Goal: Information Seeking & Learning: Get advice/opinions

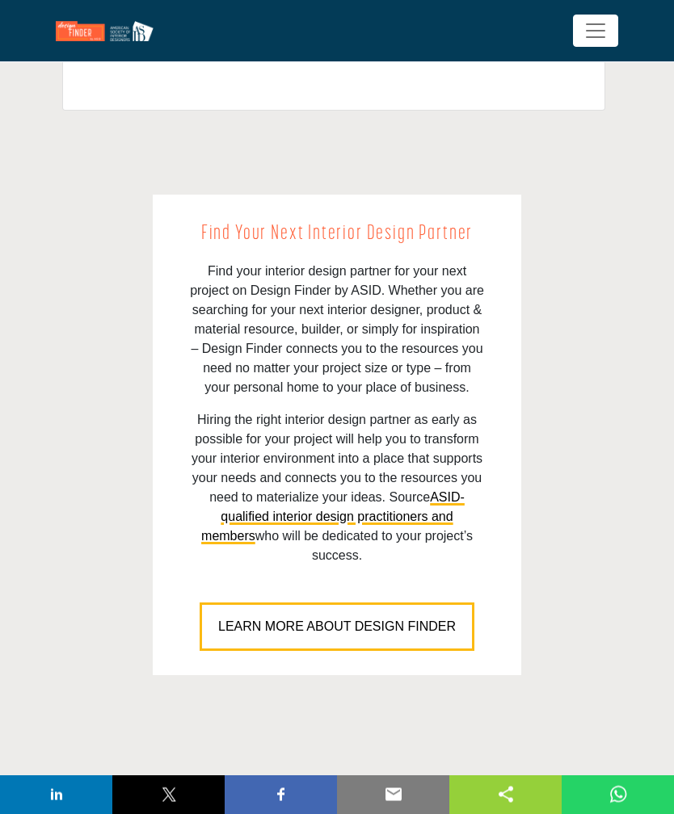
scroll to position [1182, 0]
click at [409, 619] on span "LEARN MORE ABOUT DESIGN FINDER" at bounding box center [337, 626] width 238 height 14
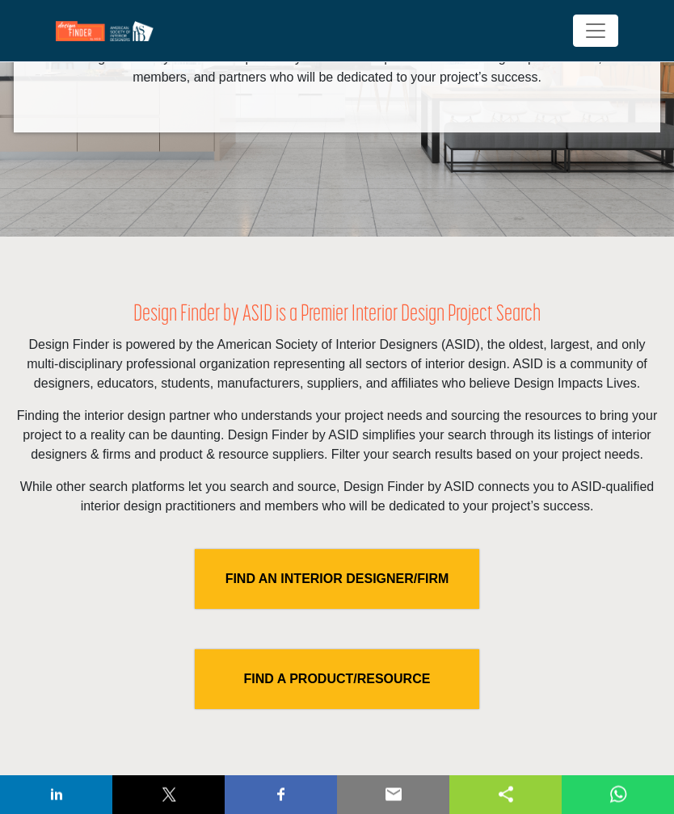
scroll to position [230, 0]
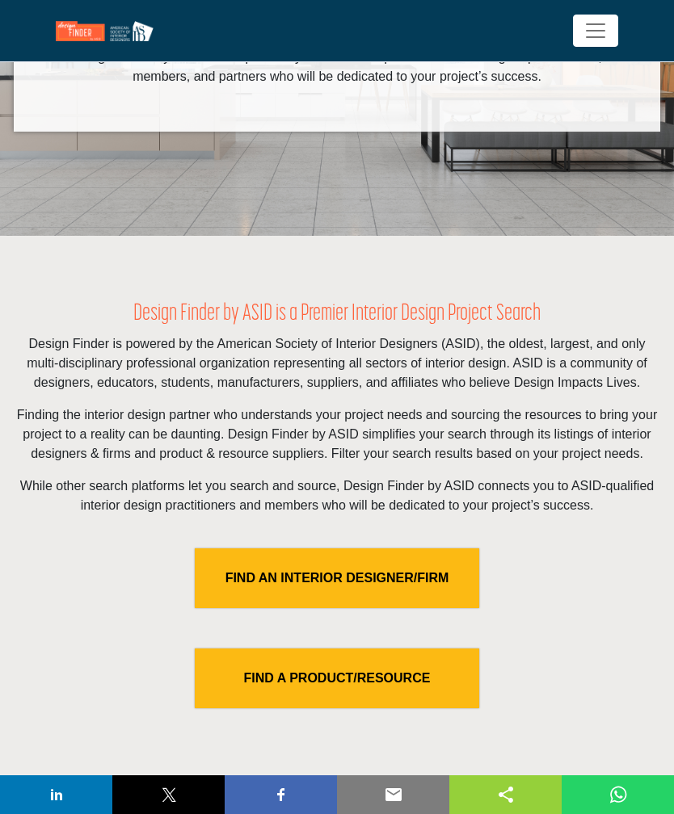
click at [375, 599] on link "FIND AN INTERIOR DESIGNER/FIRM" at bounding box center [337, 579] width 284 height 60
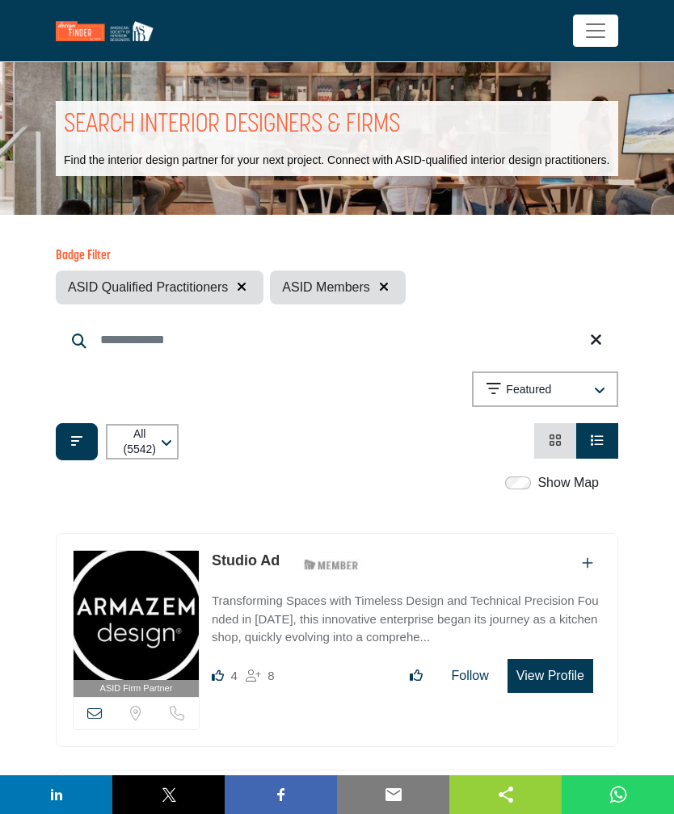
click at [596, 397] on icon "button" at bounding box center [599, 391] width 11 height 13
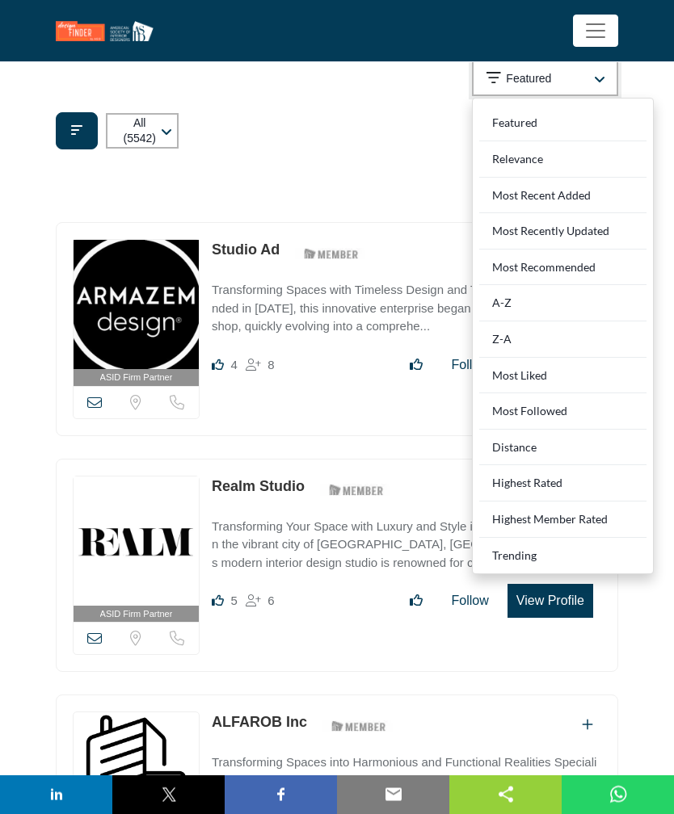
scroll to position [312, 0]
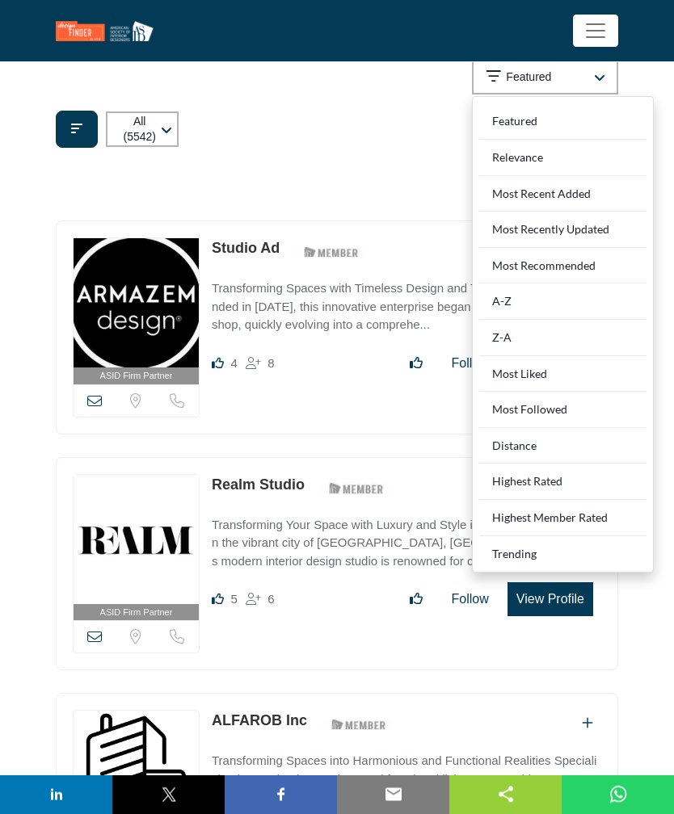
click at [527, 452] on div "Distance" at bounding box center [562, 447] width 167 height 36
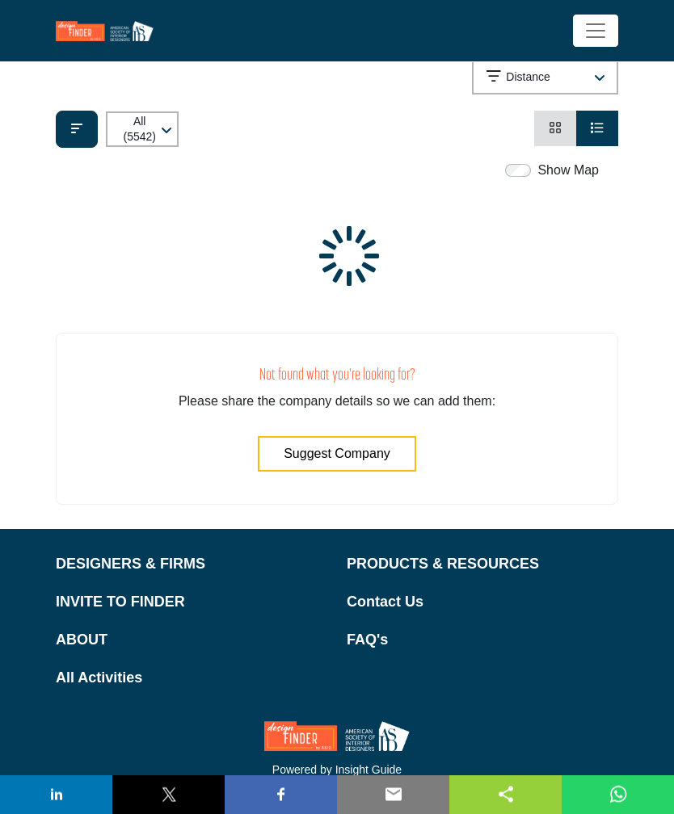
scroll to position [313, 0]
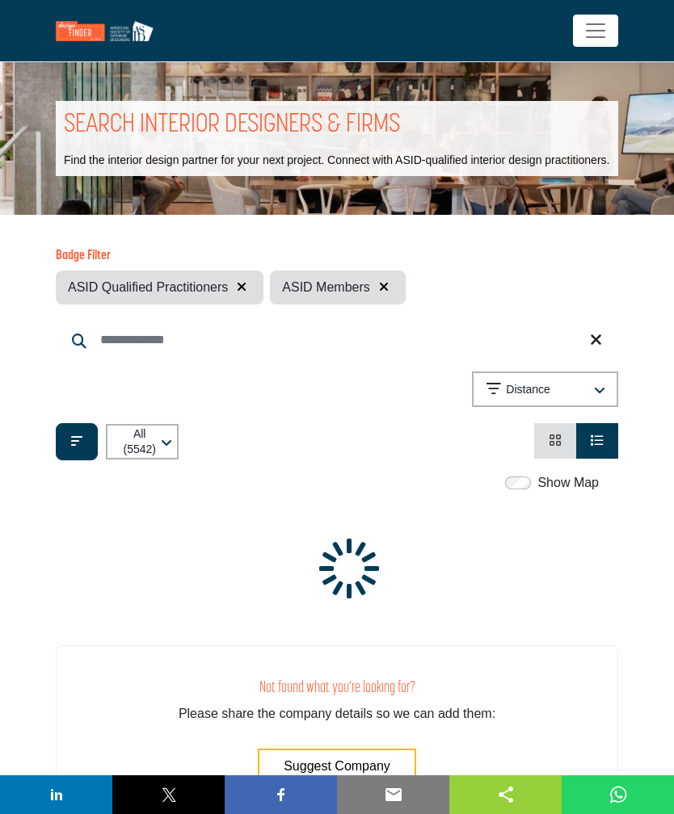
click at [154, 356] on input "Search Keyword" at bounding box center [337, 340] width 562 height 39
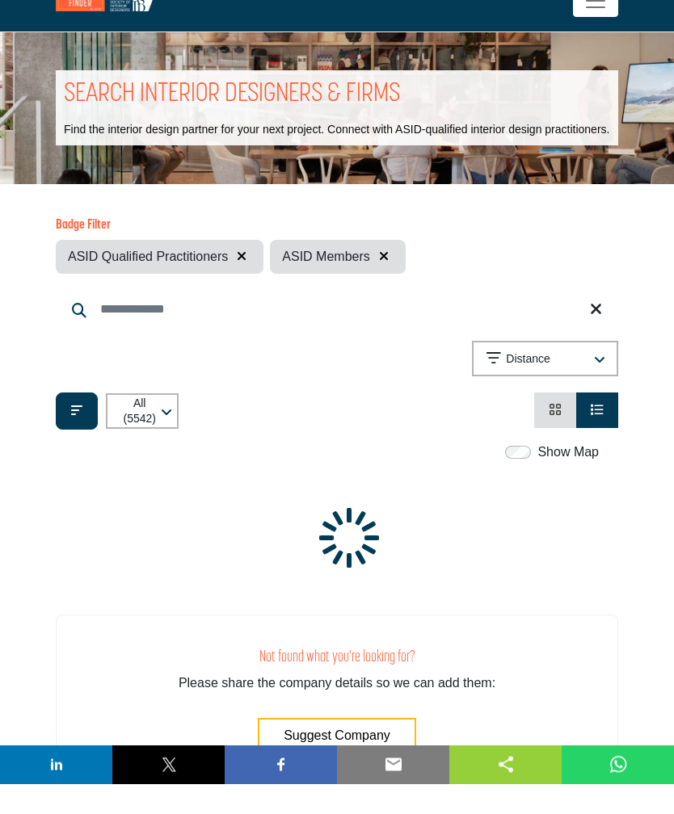
click at [80, 435] on icon "Filter categories" at bounding box center [76, 441] width 11 height 13
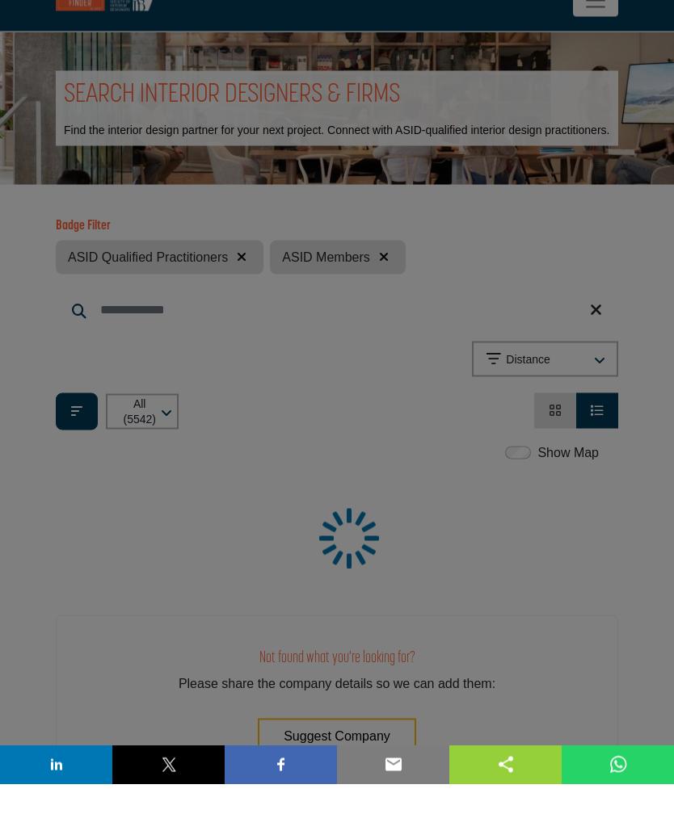
scroll to position [31, 0]
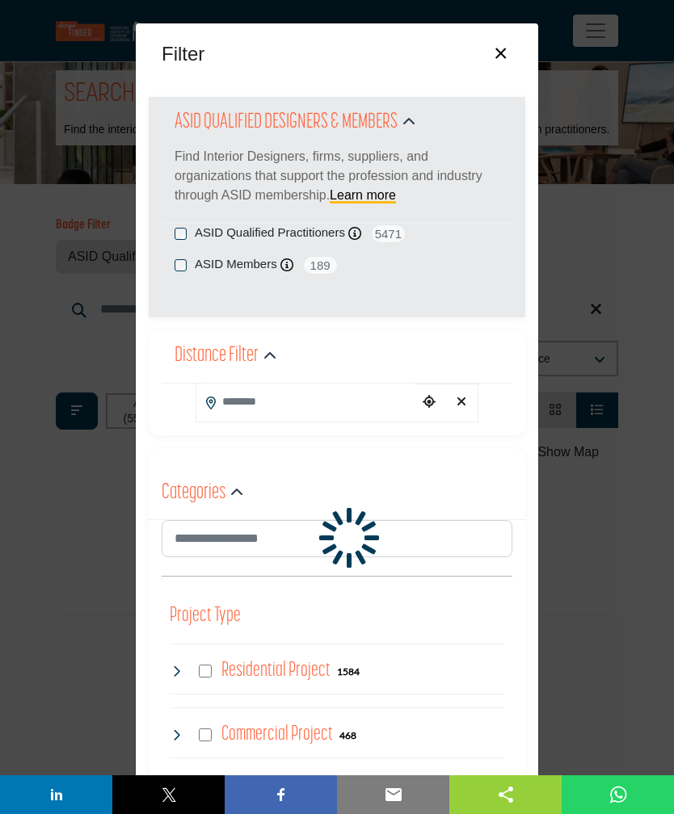
click at [260, 400] on input "Search Location" at bounding box center [306, 402] width 221 height 36
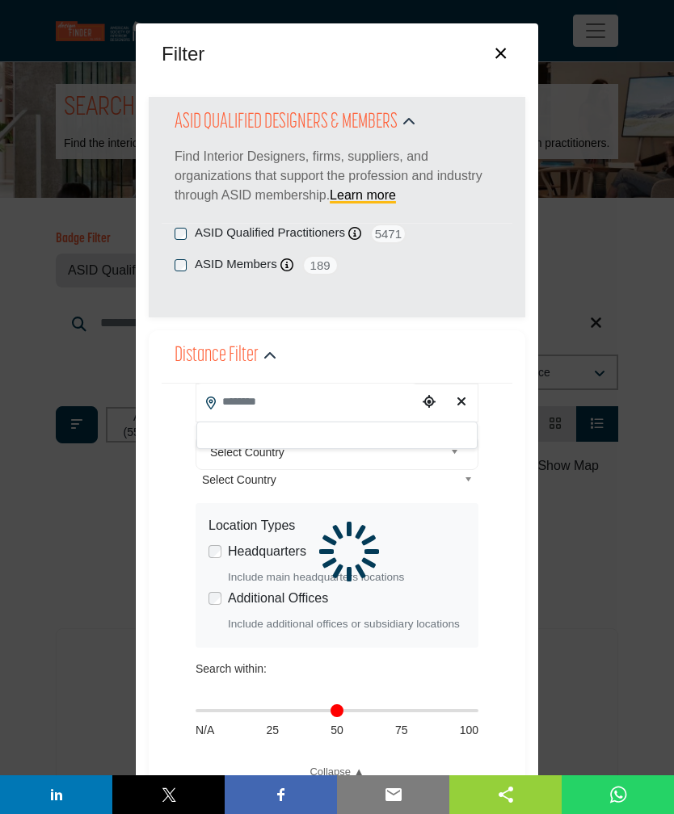
scroll to position [1, 0]
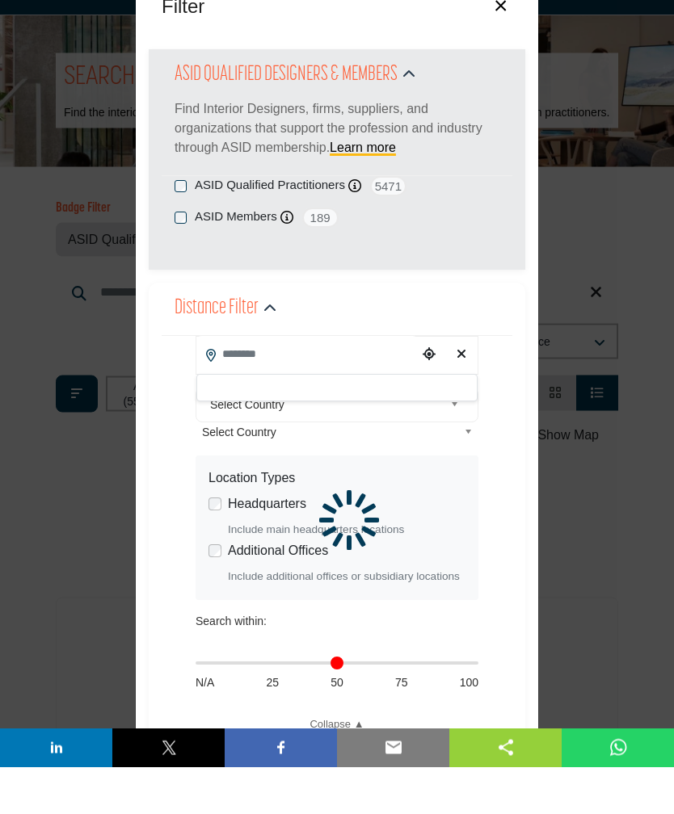
click at [464, 443] on b at bounding box center [457, 453] width 15 height 20
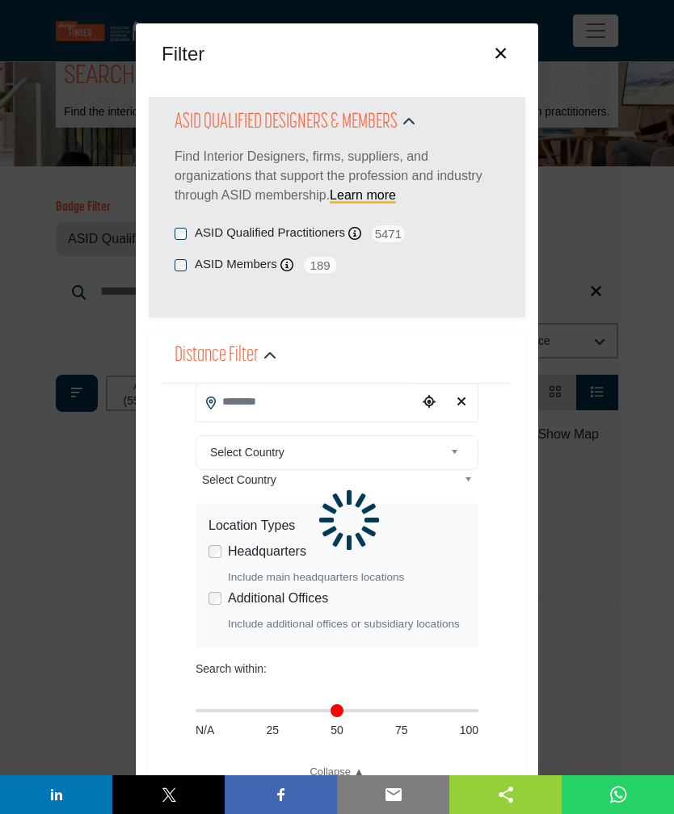
scroll to position [48, 0]
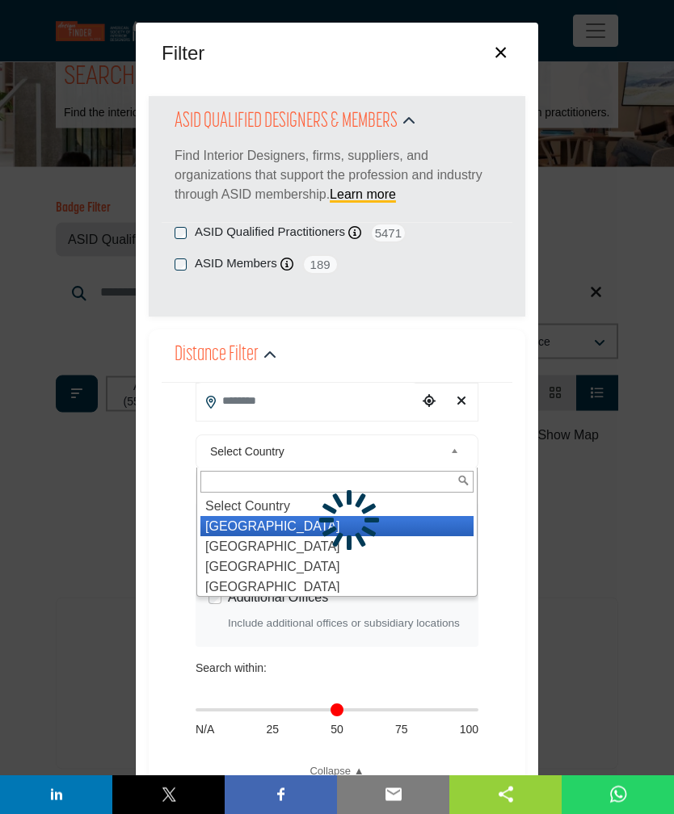
type input "***"
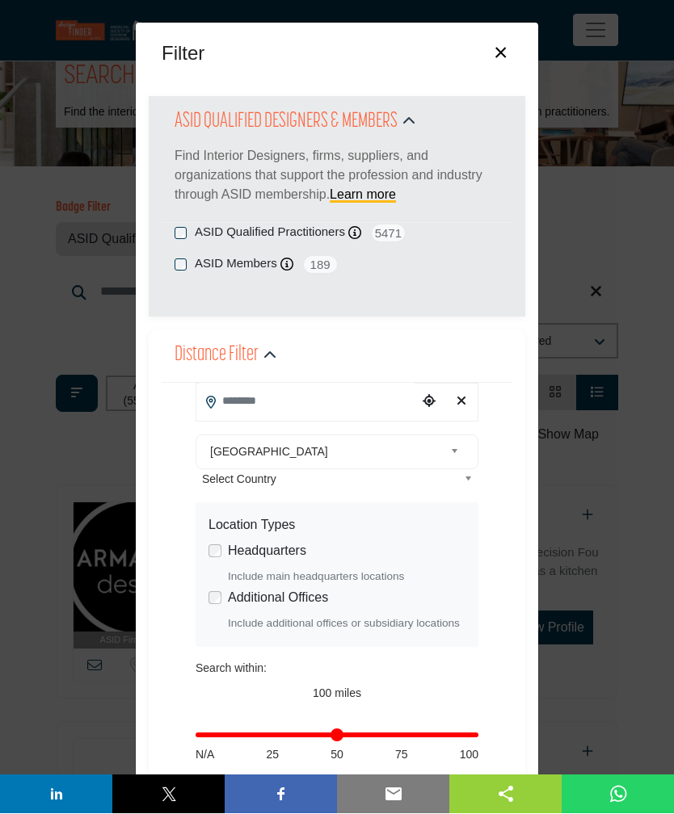
click at [430, 398] on icon "Choose your current location" at bounding box center [429, 401] width 13 height 13
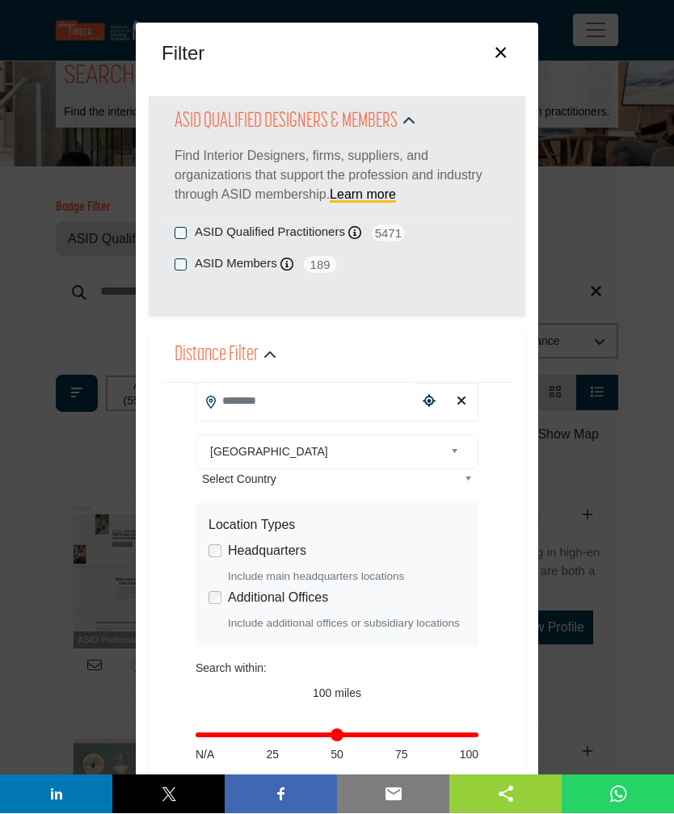
scroll to position [48, 0]
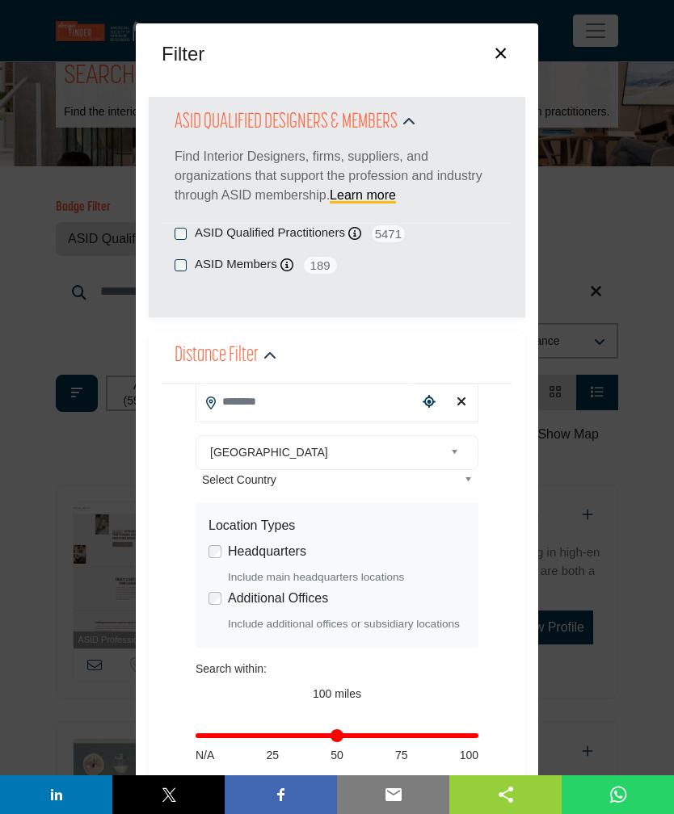
click at [268, 392] on input "Search Location" at bounding box center [306, 402] width 221 height 36
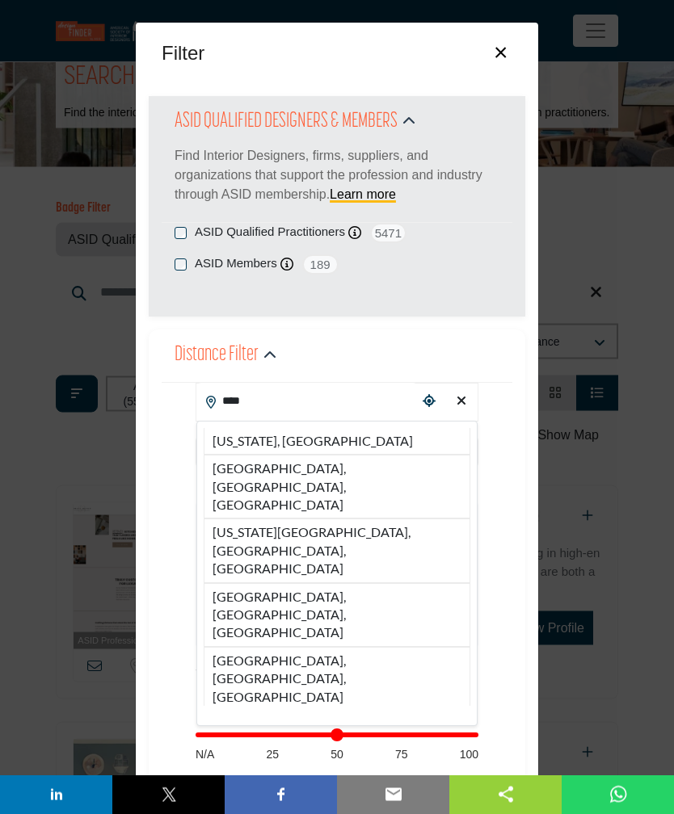
click at [288, 433] on li "[US_STATE], [GEOGRAPHIC_DATA]" at bounding box center [337, 442] width 267 height 27
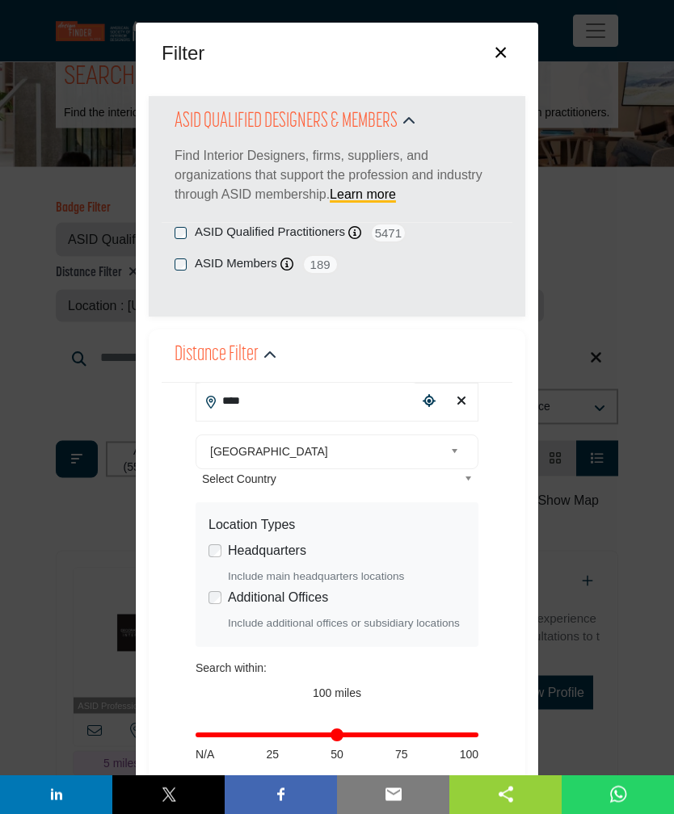
type input "**********"
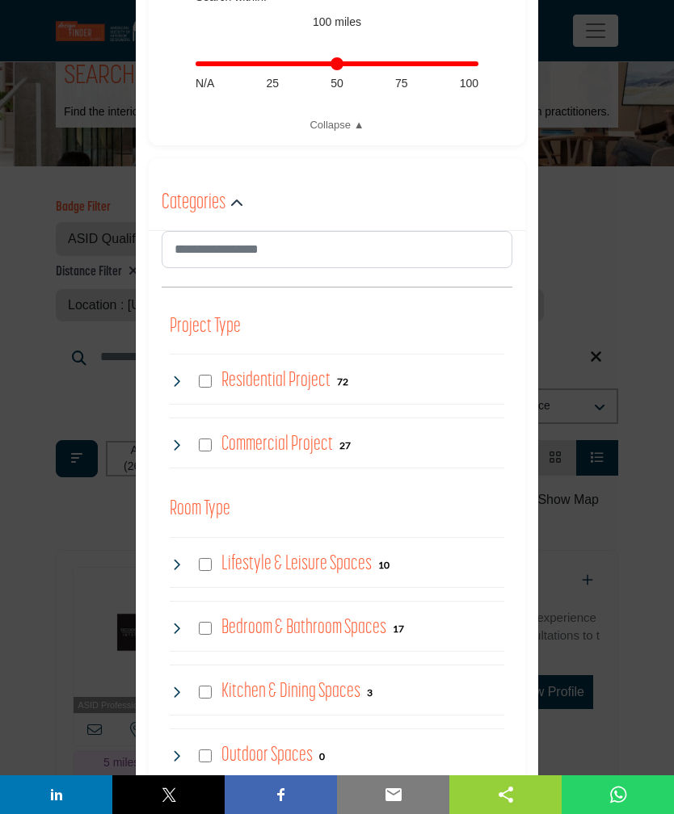
scroll to position [671, 0]
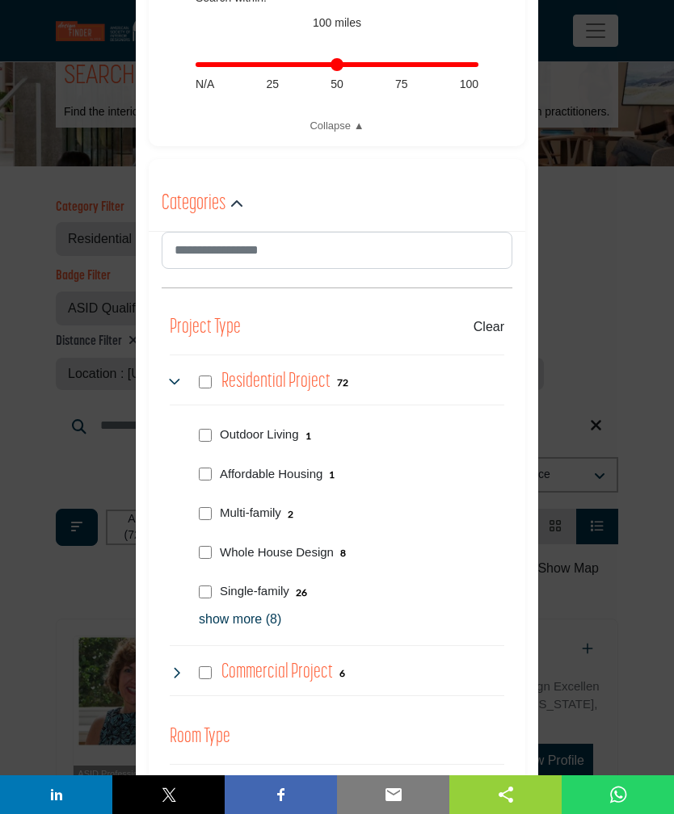
click at [247, 613] on p "show more (8)" at bounding box center [351, 619] width 305 height 19
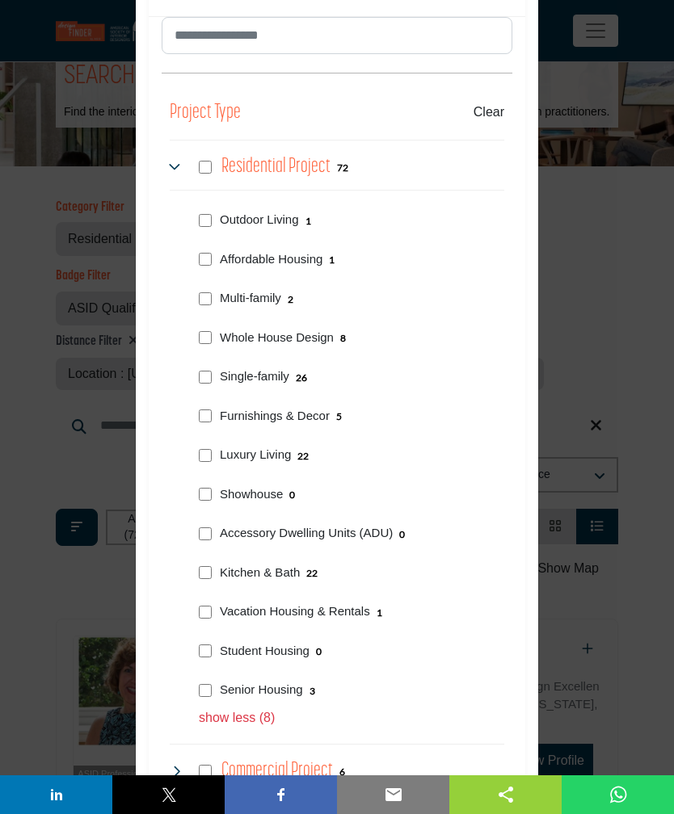
scroll to position [887, 0]
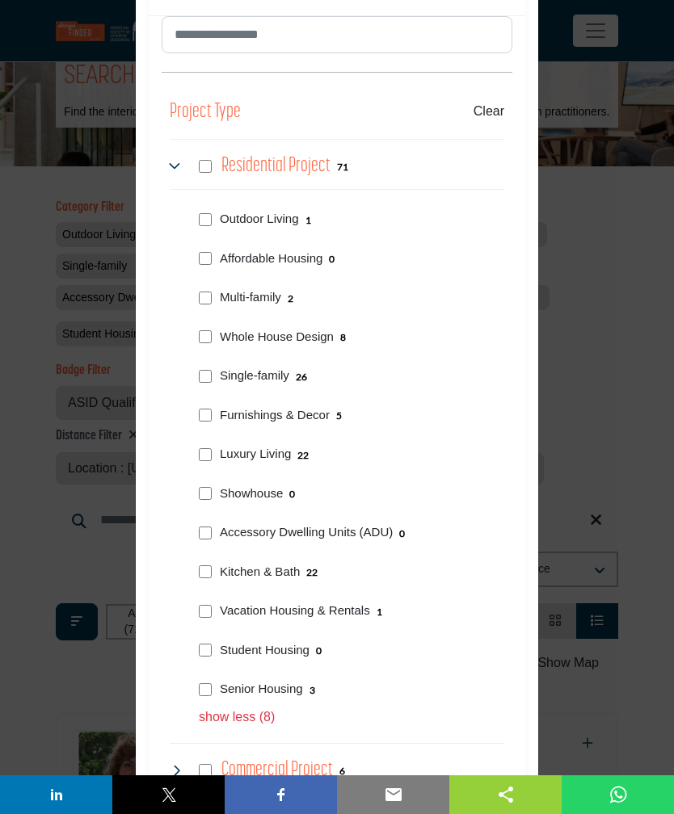
click at [217, 292] on div "Multi-family 2" at bounding box center [348, 296] width 312 height 40
click at [212, 482] on div "Showhouse 0" at bounding box center [348, 493] width 312 height 40
click at [213, 523] on div "Accessory Dwelling Units (ADU) 0" at bounding box center [348, 531] width 312 height 40
click at [175, 162] on icon at bounding box center [176, 166] width 13 height 13
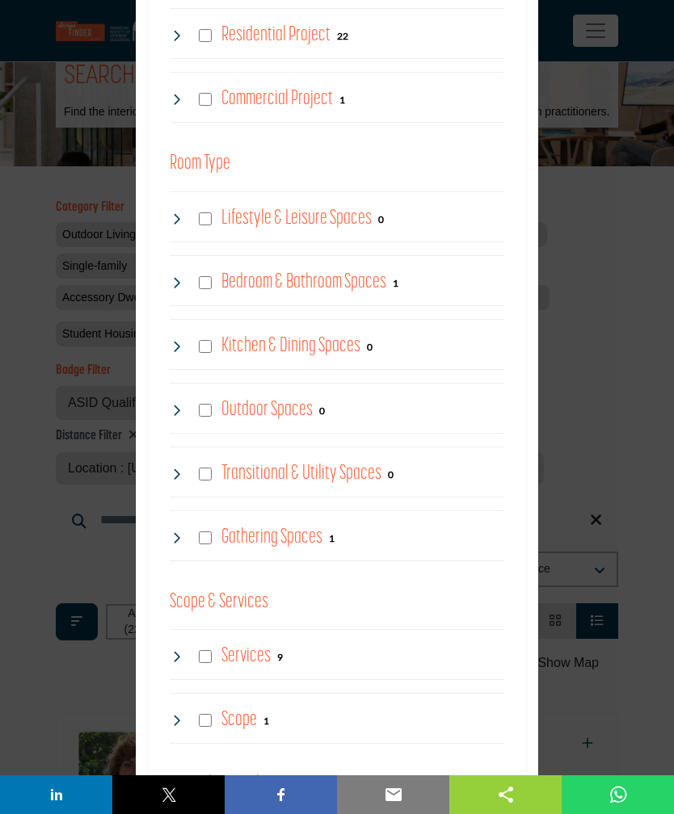
scroll to position [1020, 0]
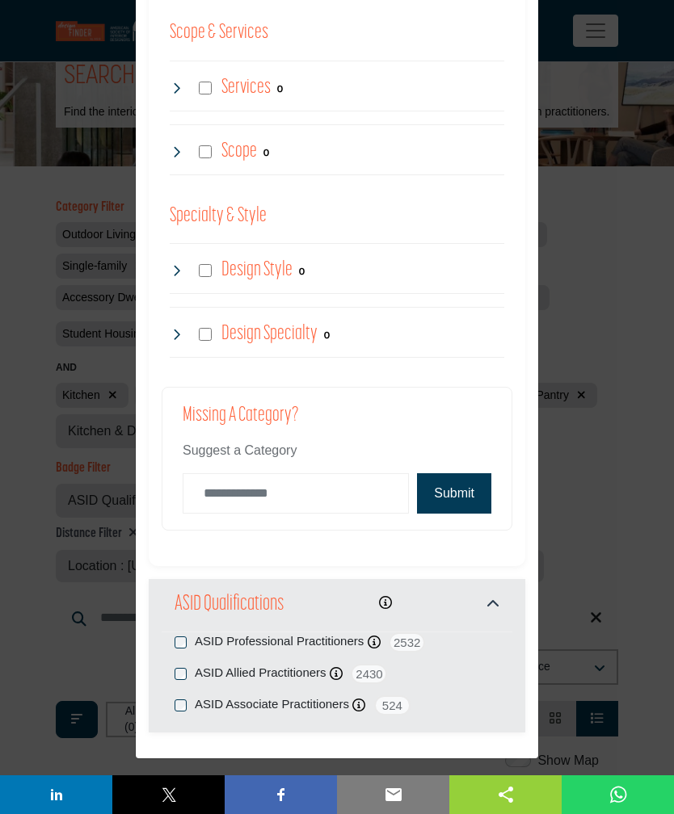
scroll to position [1790, 0]
click at [467, 481] on button "Submit" at bounding box center [454, 494] width 74 height 40
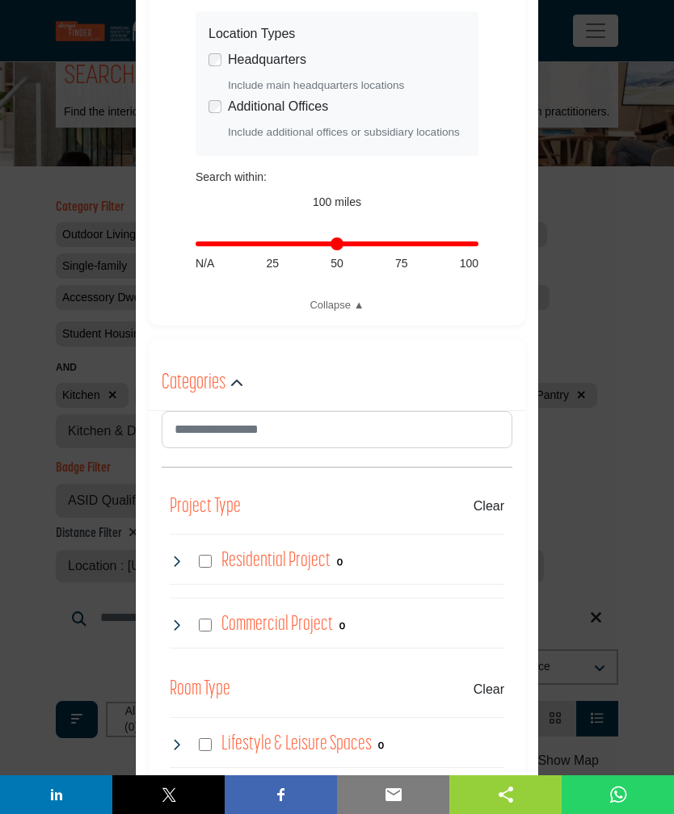
scroll to position [489, 0]
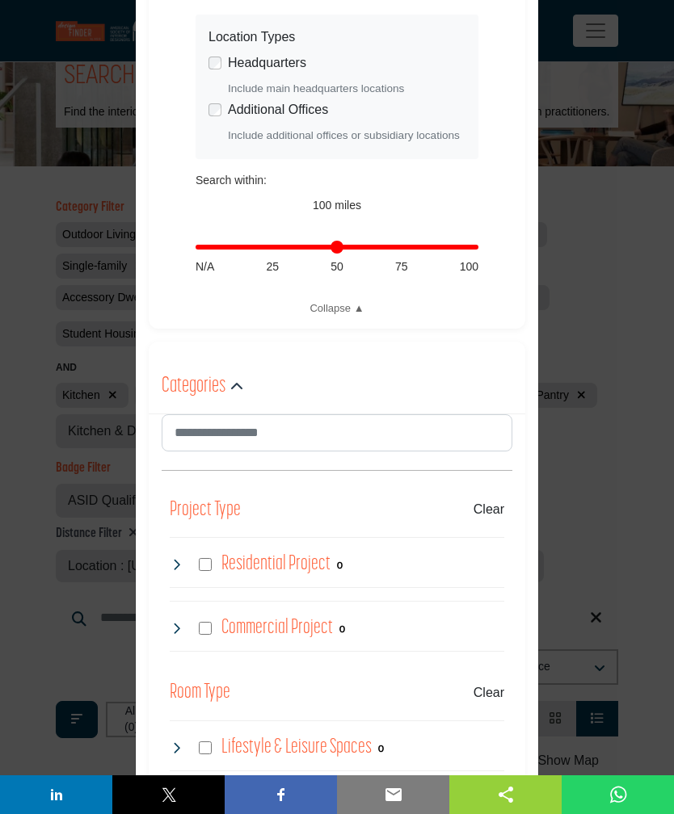
click at [241, 381] on icon "button" at bounding box center [236, 387] width 13 height 13
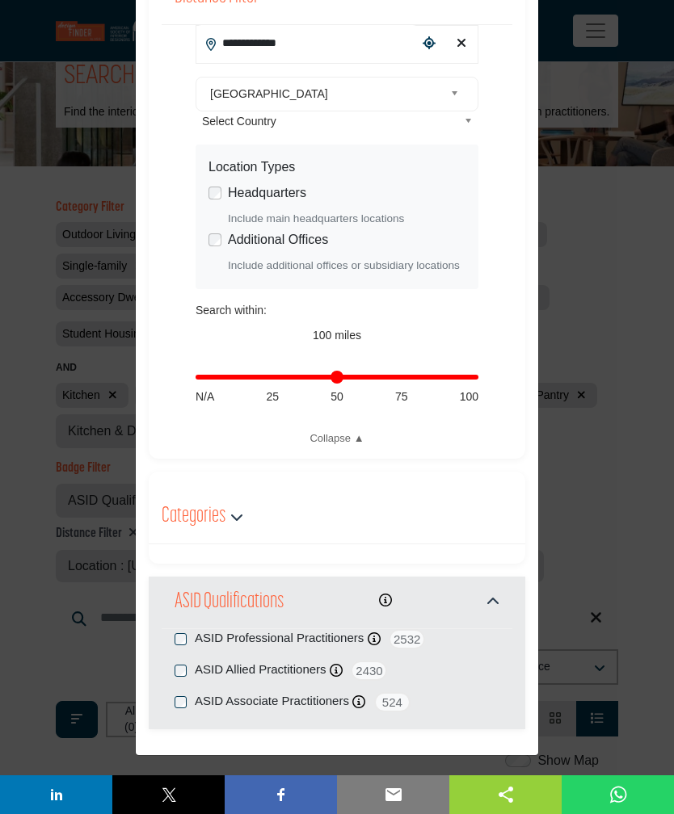
click at [223, 234] on div "Additional Offices Include additional offices or subsidiary locations" at bounding box center [336, 252] width 257 height 44
click at [225, 236] on div "Additional Offices Include additional offices or subsidiary locations" at bounding box center [336, 252] width 257 height 44
click at [222, 184] on div "Headquarters Include main headquarters locations" at bounding box center [336, 205] width 257 height 44
click at [224, 190] on div "Headquarters Include main headquarters locations" at bounding box center [336, 205] width 257 height 44
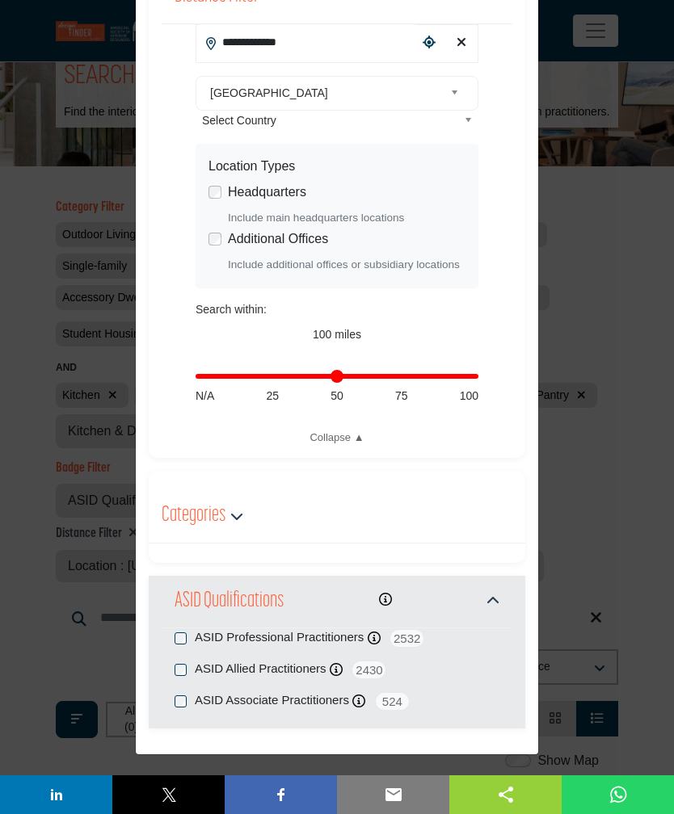
scroll to position [359, 0]
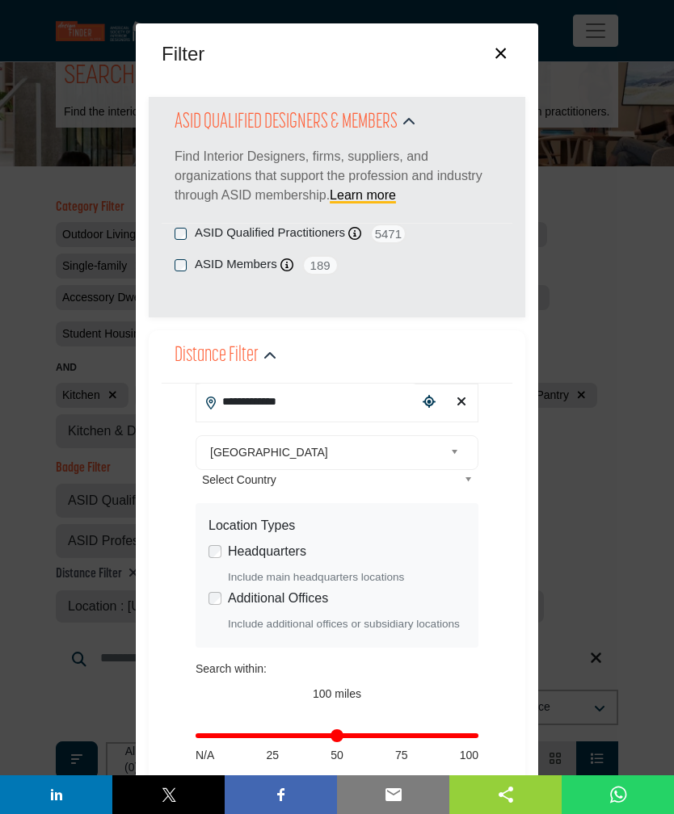
click at [503, 51] on button "×" at bounding box center [500, 51] width 23 height 31
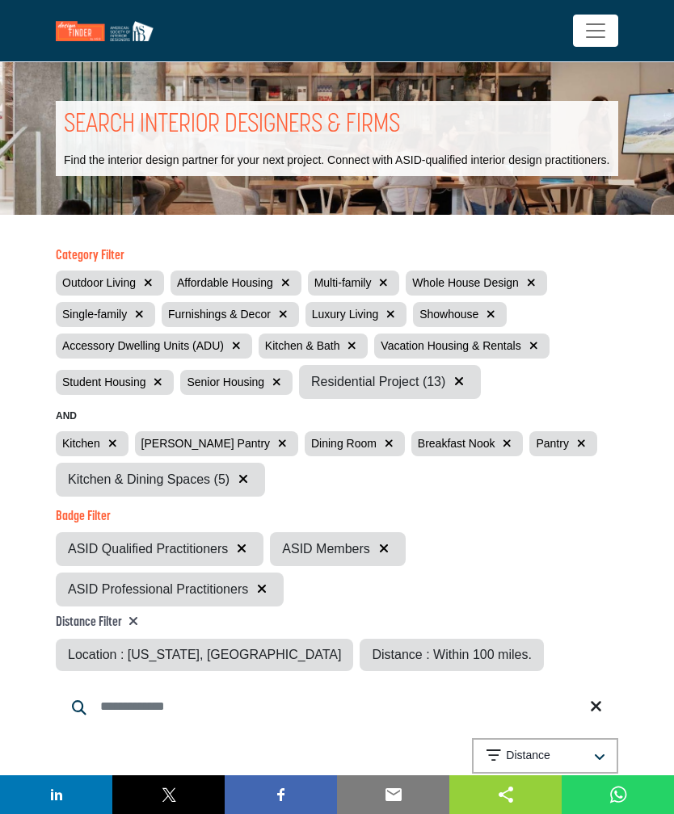
click at [153, 288] on icon "button" at bounding box center [148, 282] width 9 height 11
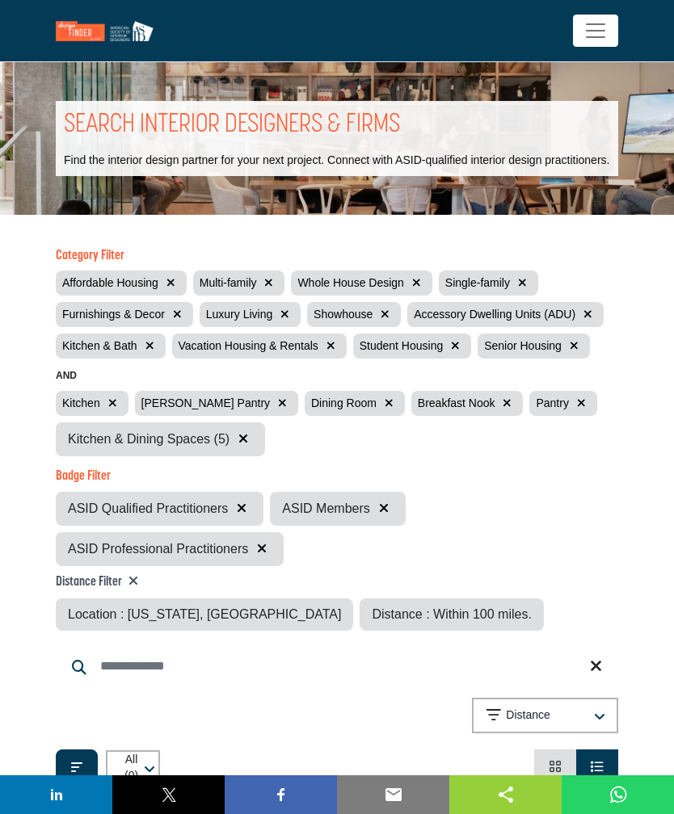
click at [174, 288] on icon "button" at bounding box center [170, 282] width 9 height 11
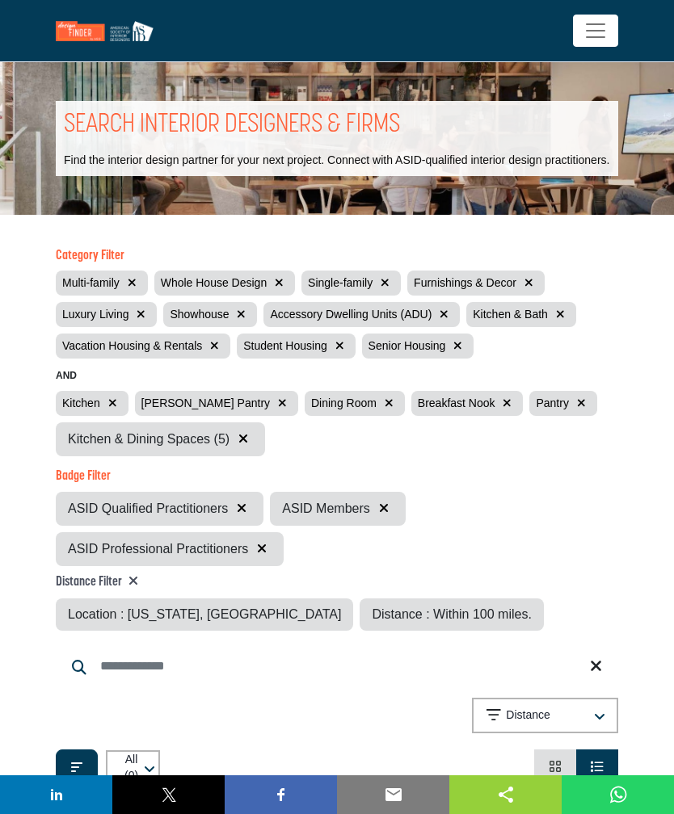
click at [141, 292] on button "button" at bounding box center [132, 283] width 19 height 19
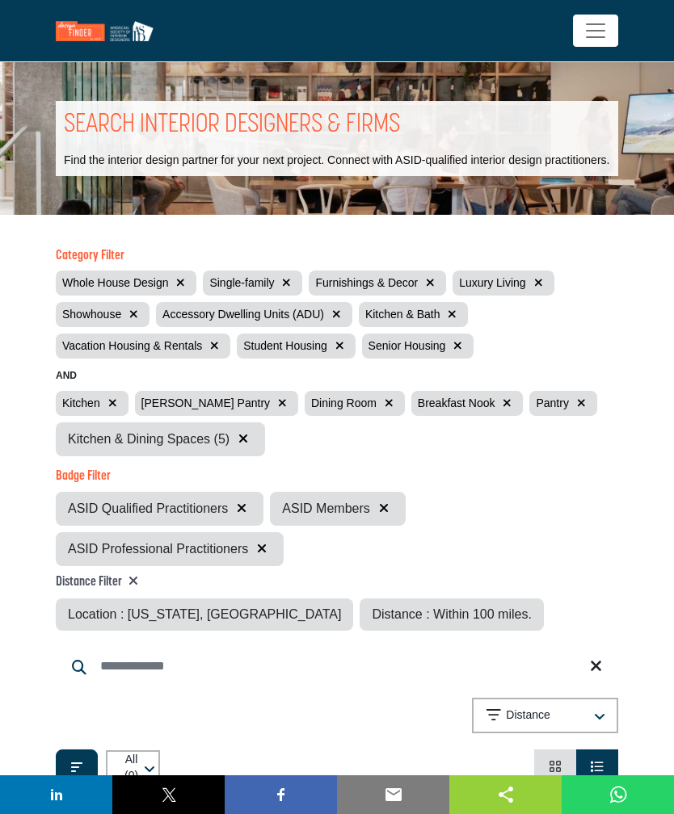
click at [179, 288] on icon "button" at bounding box center [180, 282] width 9 height 11
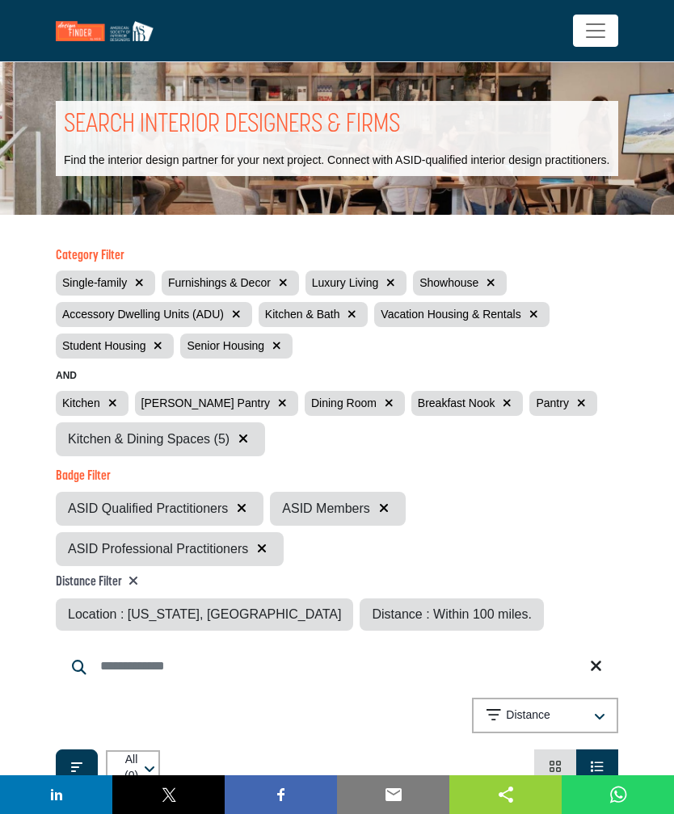
click at [139, 288] on icon "button" at bounding box center [139, 282] width 9 height 11
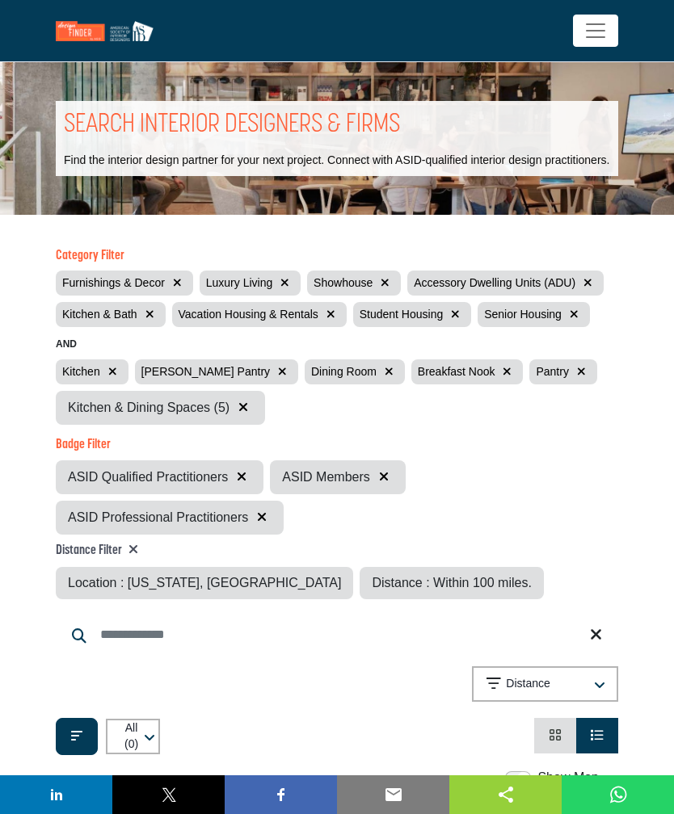
click at [175, 288] on icon "button" at bounding box center [177, 282] width 9 height 11
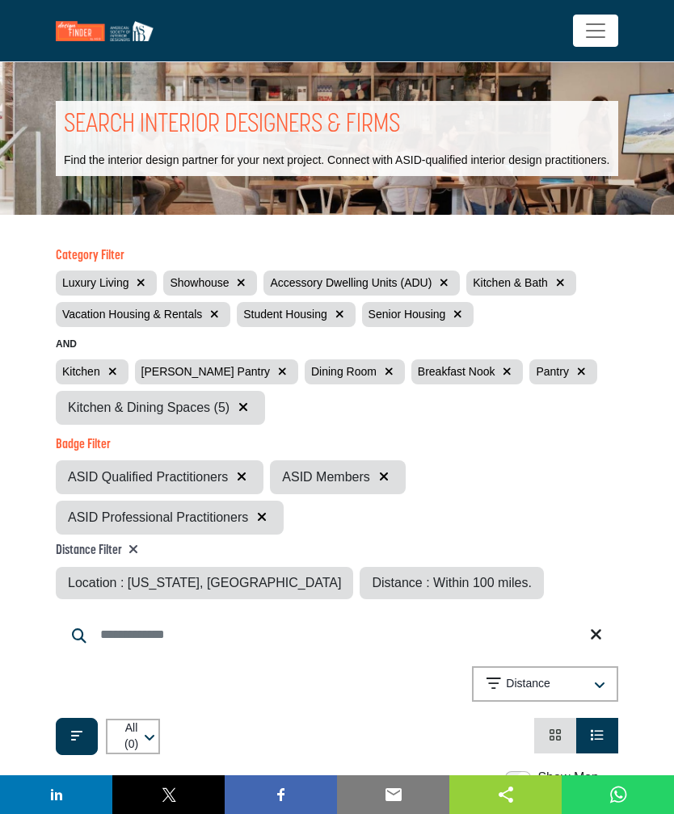
click at [145, 288] on icon "button" at bounding box center [141, 282] width 9 height 11
click at [139, 292] on button "button" at bounding box center [133, 283] width 19 height 19
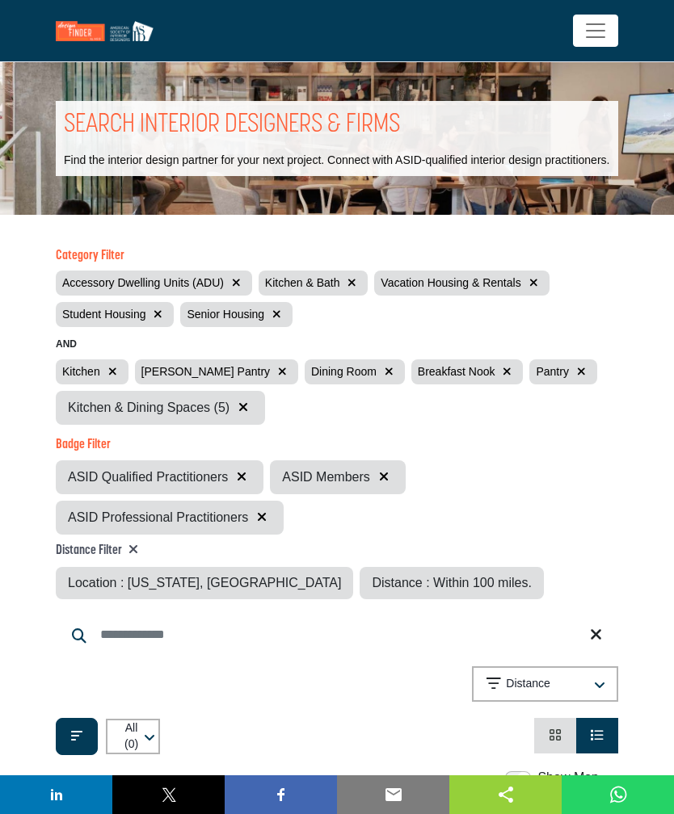
click at [241, 292] on button "button" at bounding box center [236, 283] width 19 height 19
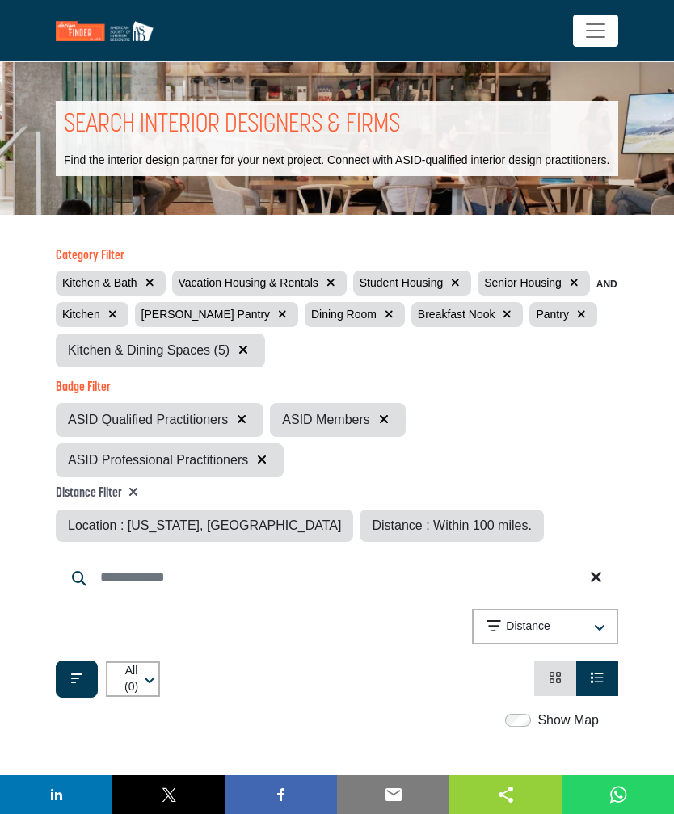
click at [118, 324] on button "button" at bounding box center [112, 314] width 19 height 19
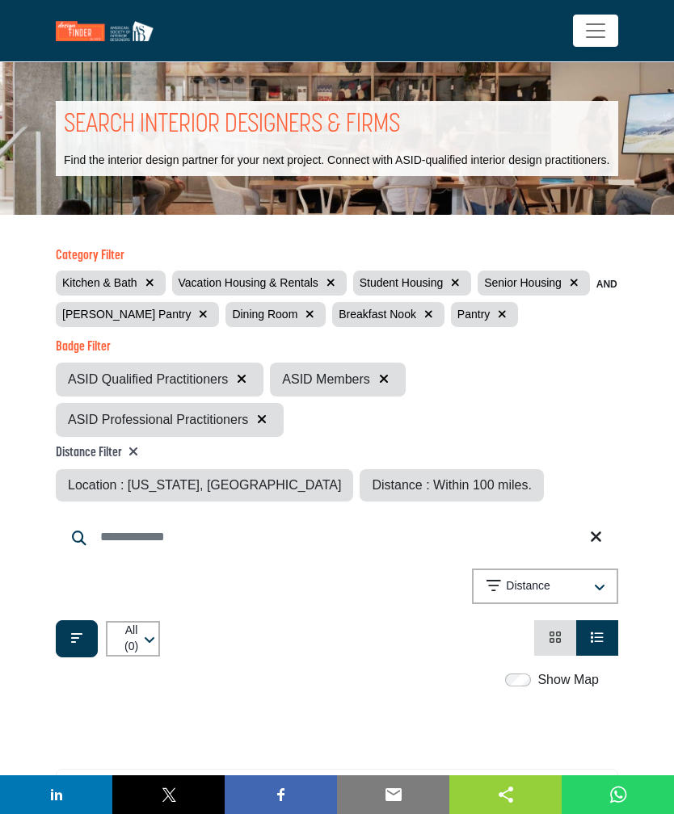
click at [194, 324] on button "button" at bounding box center [203, 314] width 19 height 19
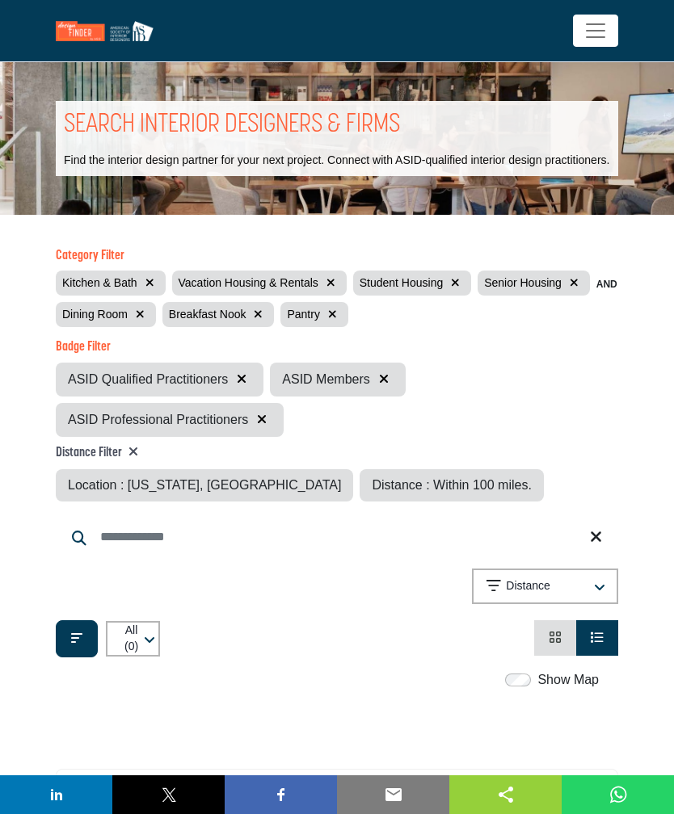
click at [142, 320] on icon "button" at bounding box center [140, 314] width 9 height 11
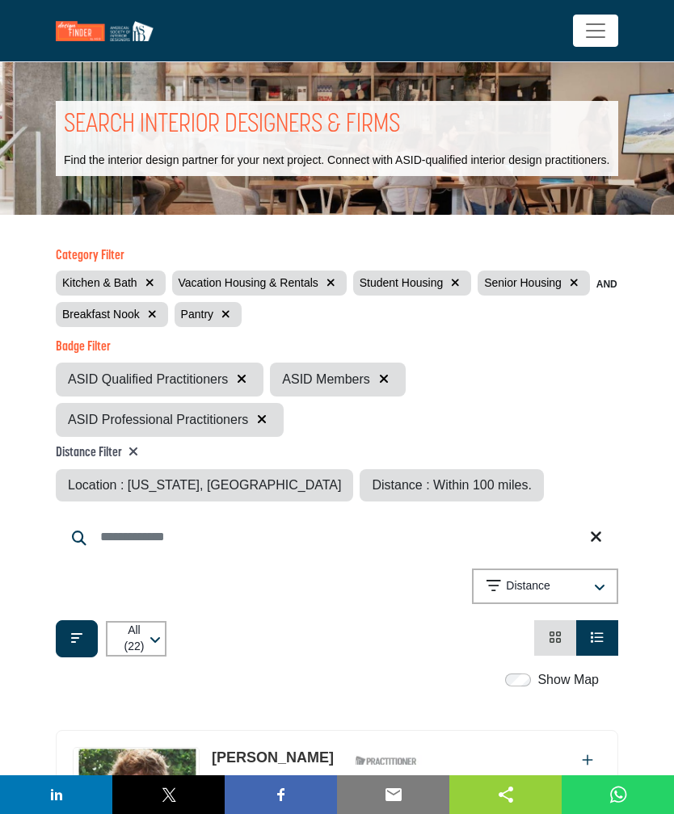
click at [233, 324] on button "button" at bounding box center [226, 314] width 19 height 19
click at [339, 292] on button "button" at bounding box center [331, 283] width 19 height 19
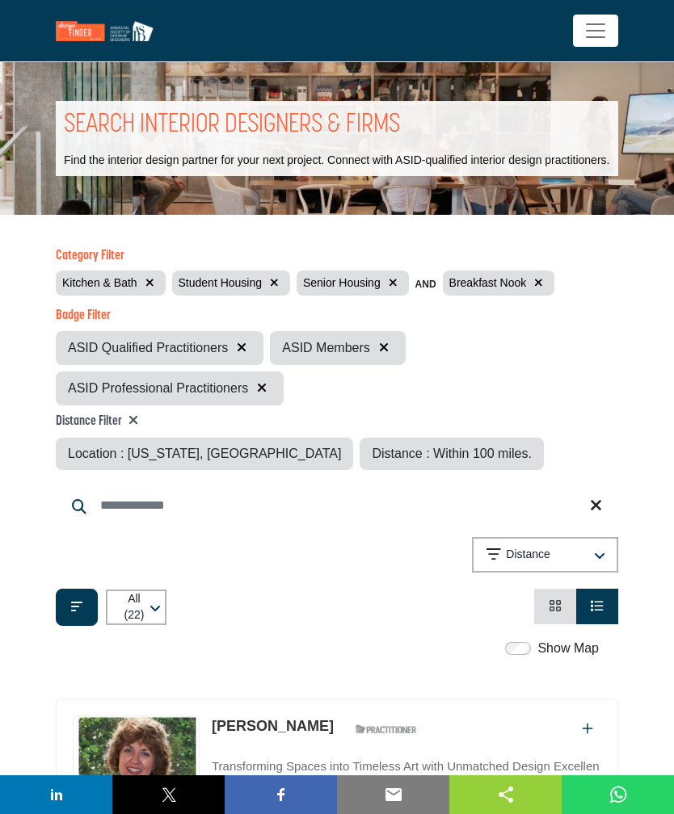
click at [400, 292] on button "button" at bounding box center [393, 283] width 19 height 19
click at [425, 288] on icon "button" at bounding box center [420, 282] width 9 height 11
click at [278, 288] on icon "button" at bounding box center [274, 282] width 9 height 11
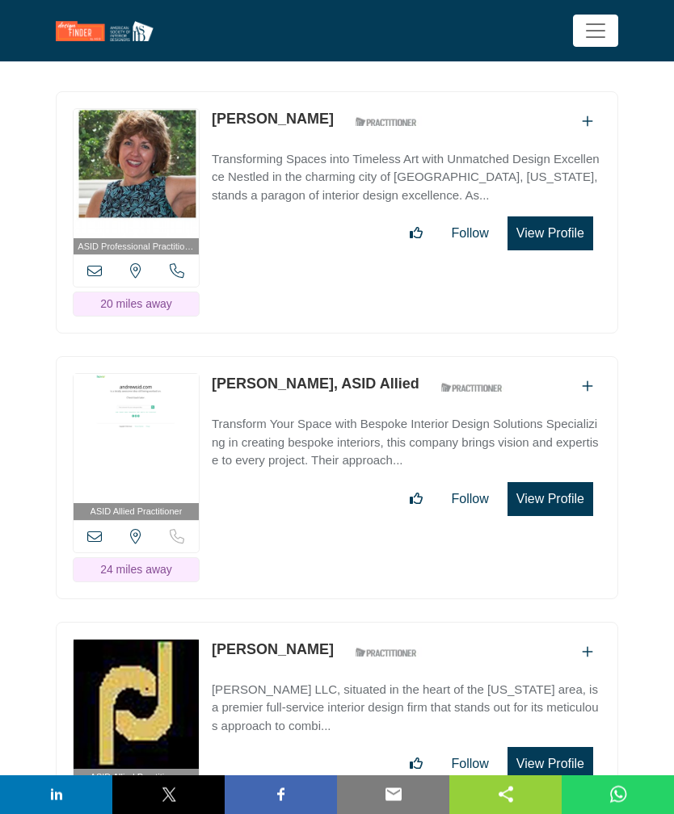
scroll to position [610, 0]
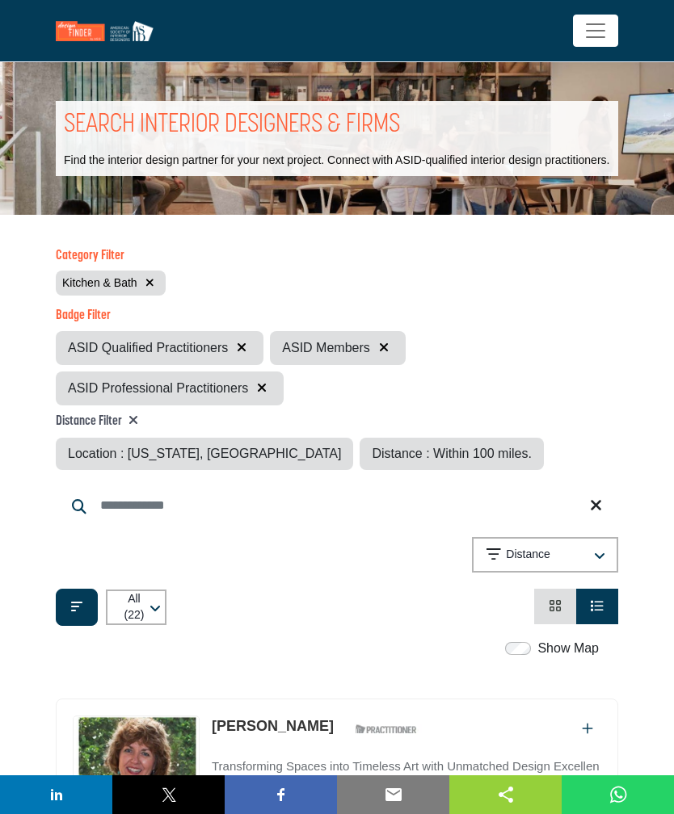
click at [399, 459] on span "Distance : Within 100 miles." at bounding box center [451, 454] width 159 height 14
click at [372, 459] on span "Distance : Within 100 miles." at bounding box center [451, 454] width 159 height 14
click at [372, 457] on span "Distance : Within 100 miles." at bounding box center [451, 454] width 159 height 14
click at [607, 566] on button "Distance" at bounding box center [545, 555] width 146 height 36
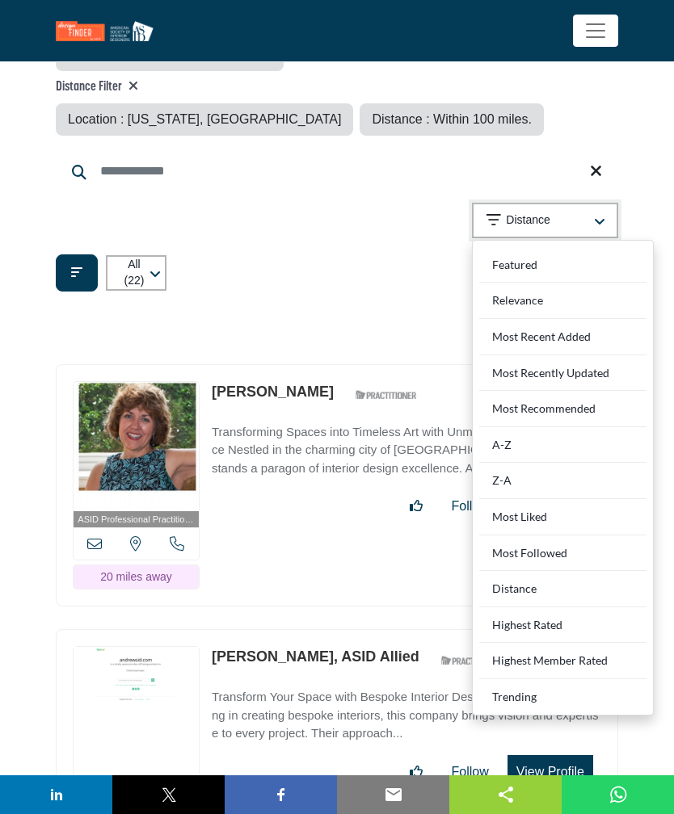
scroll to position [350, 0]
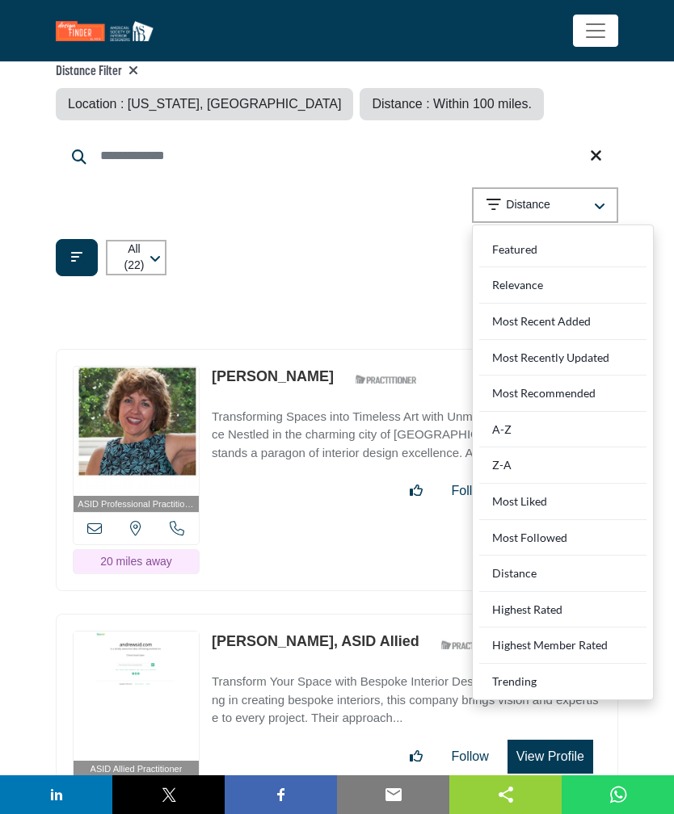
click at [600, 213] on icon "button" at bounding box center [599, 206] width 11 height 13
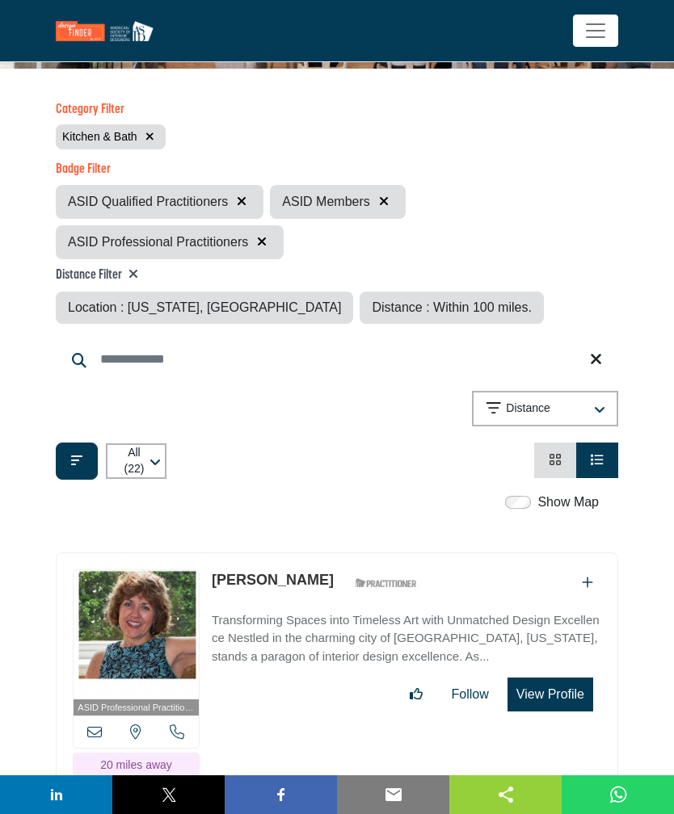
scroll to position [145, 0]
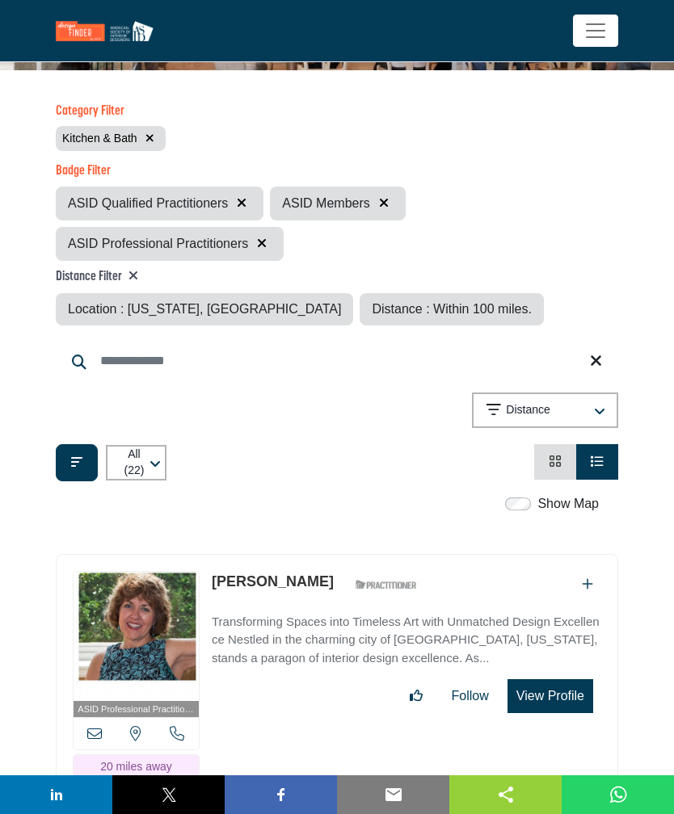
click at [98, 285] on h4 "Distance Filter" at bounding box center [300, 277] width 488 height 16
click at [113, 283] on h4 "Distance Filter" at bounding box center [300, 277] width 488 height 16
click at [138, 282] on icon at bounding box center [133, 275] width 10 height 13
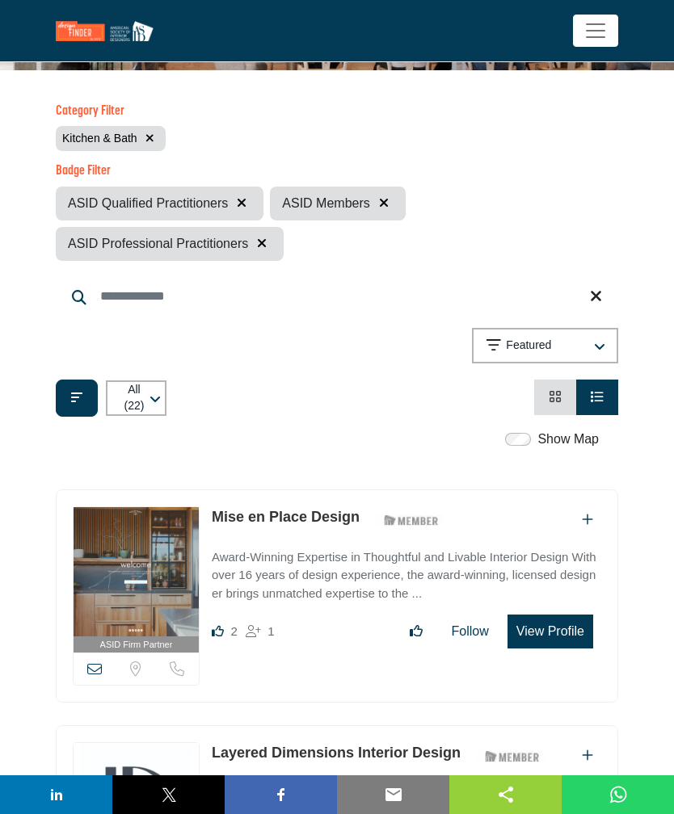
click at [145, 280] on div "Category Filter Kitchen & Bath Badge Filter ASID Qualified Practitioners ASID M…" at bounding box center [337, 256] width 562 height 322
